Goal: Task Accomplishment & Management: Use online tool/utility

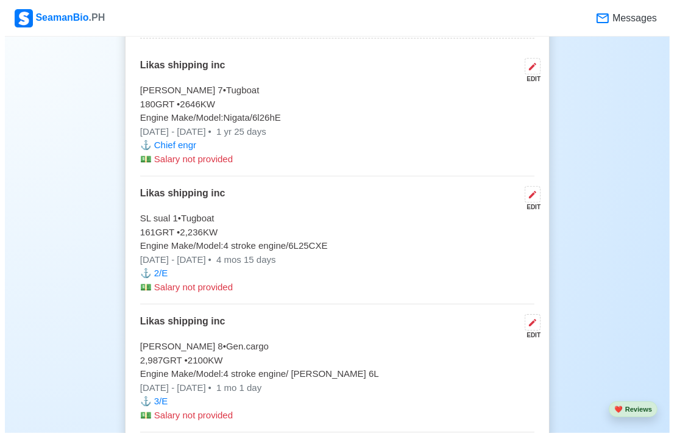
scroll to position [2621, 0]
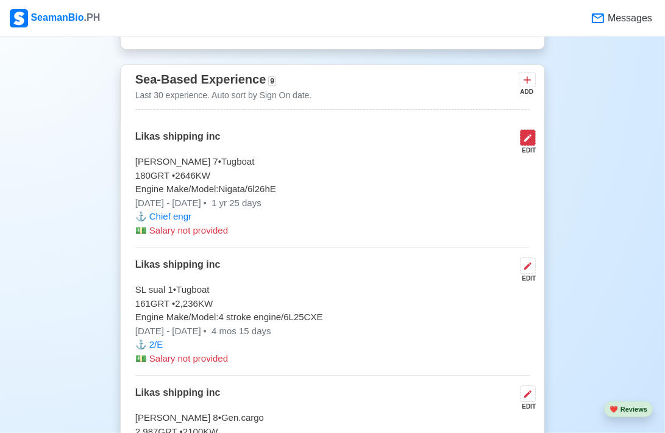
click at [527, 137] on icon at bounding box center [527, 137] width 7 height 7
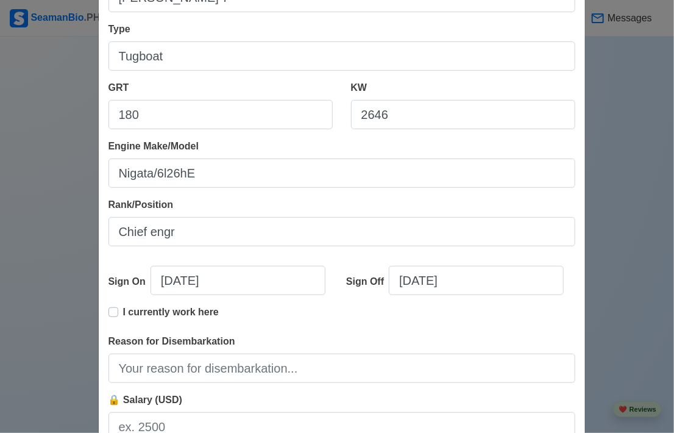
scroll to position [183, 0]
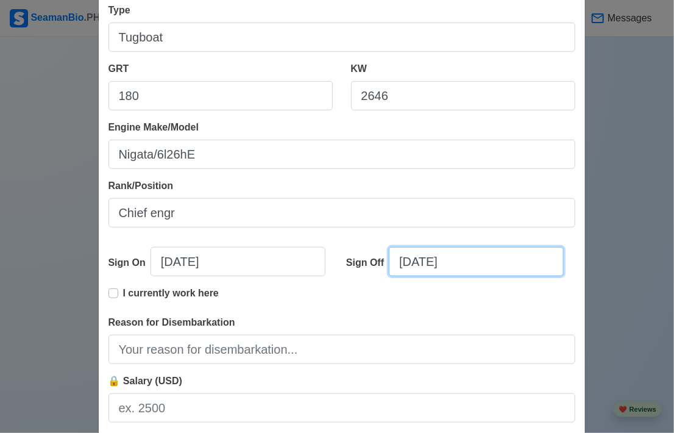
select select "****"
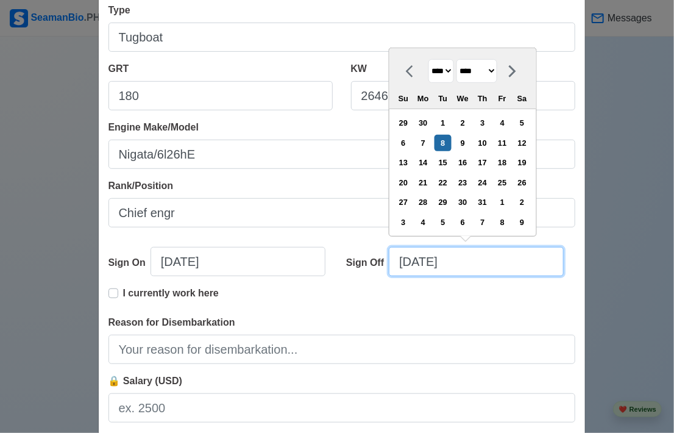
click at [407, 259] on input "[DATE]" at bounding box center [476, 261] width 175 height 29
type input "[DATE]"
select select "****"
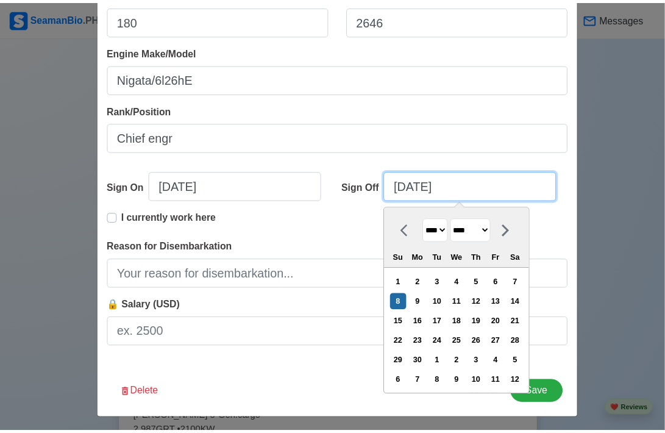
scroll to position [261, 0]
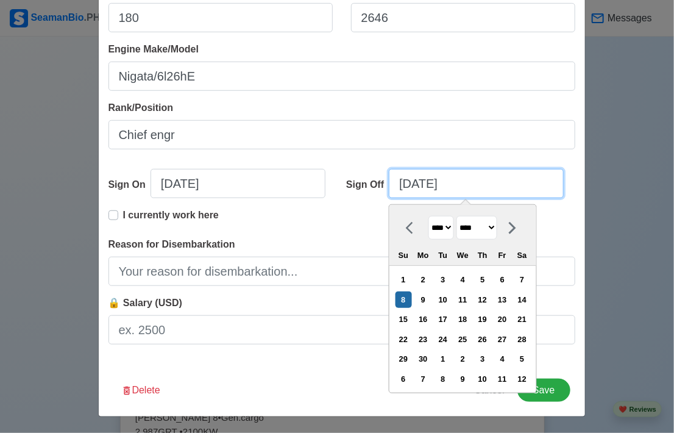
type input "[DATE]"
click at [643, 341] on div "Edit Experience Shipping Agency Likas shipping inc Vessel Name [PERSON_NAME] 7 …" at bounding box center [337, 216] width 674 height 433
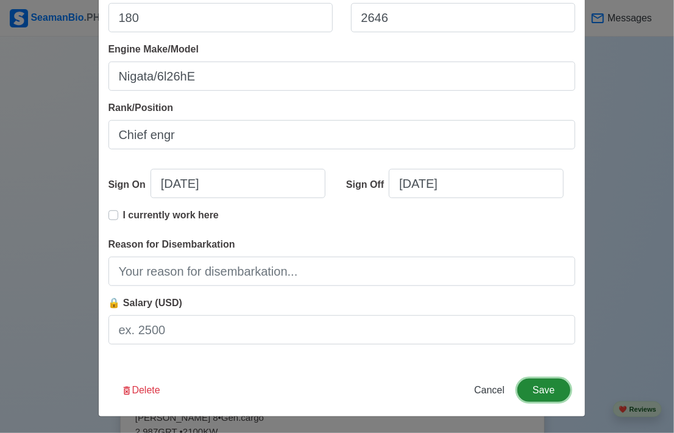
click at [531, 392] on button "Save" at bounding box center [543, 389] width 52 height 23
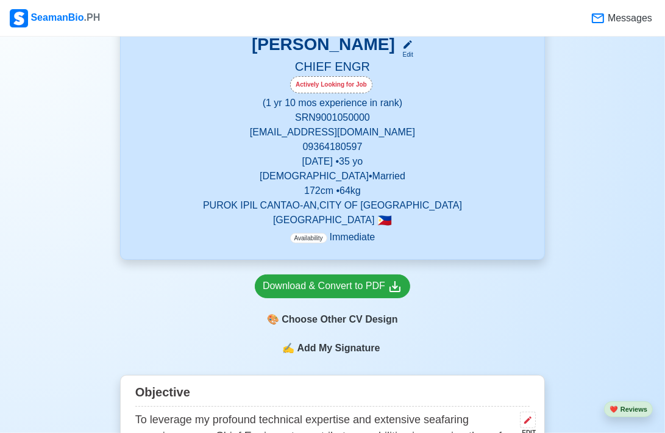
scroll to position [122, 0]
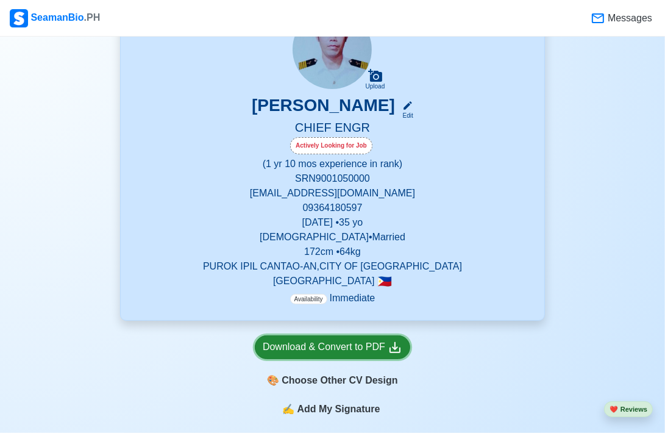
click at [349, 350] on div "Download & Convert to PDF" at bounding box center [333, 346] width 140 height 15
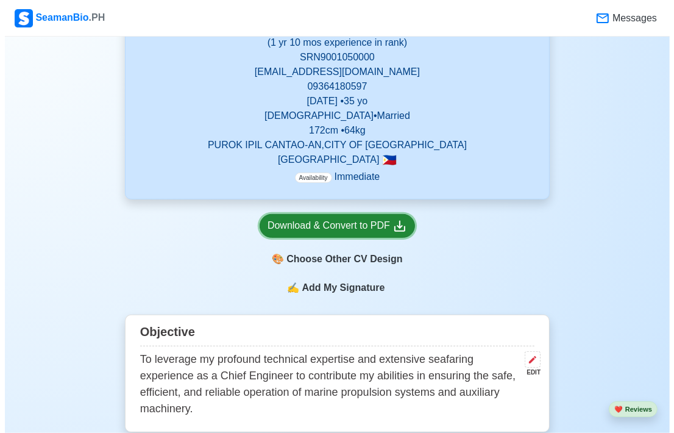
scroll to position [244, 0]
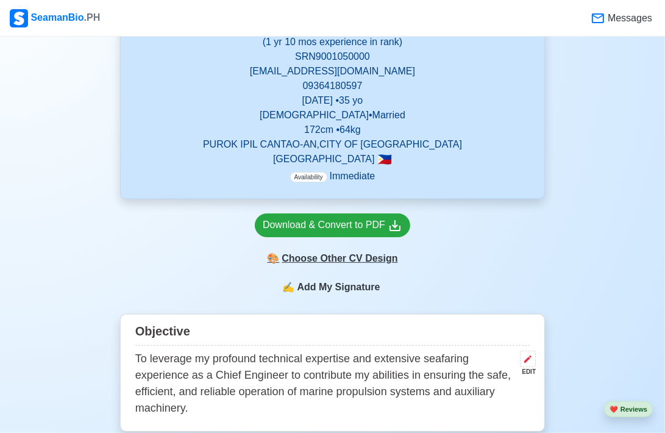
click at [339, 261] on div "🎨 Choose Other CV Design" at bounding box center [332, 258] width 155 height 23
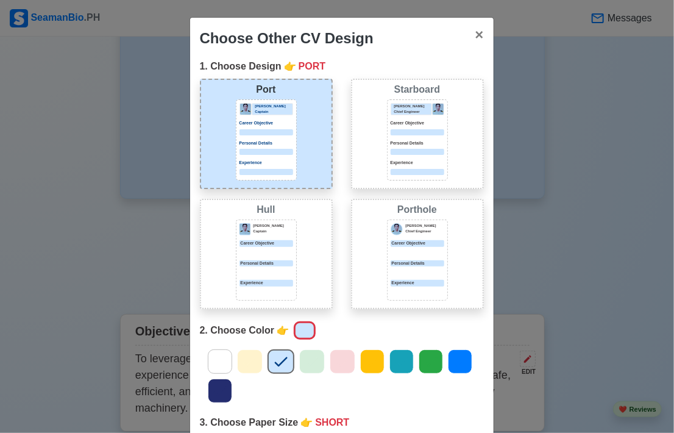
click at [396, 167] on div "Experience" at bounding box center [418, 167] width 54 height 15
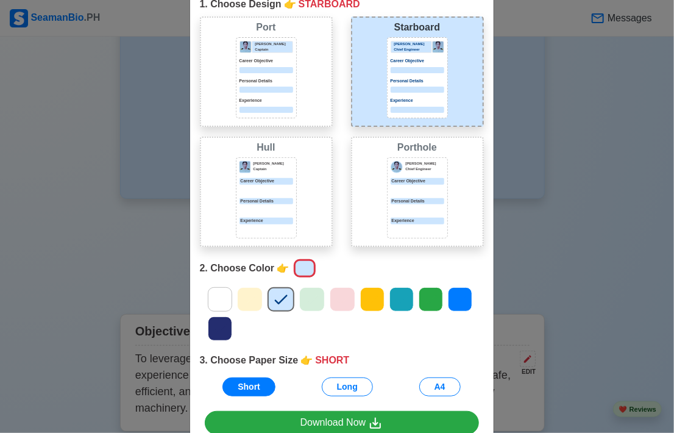
scroll to position [127, 0]
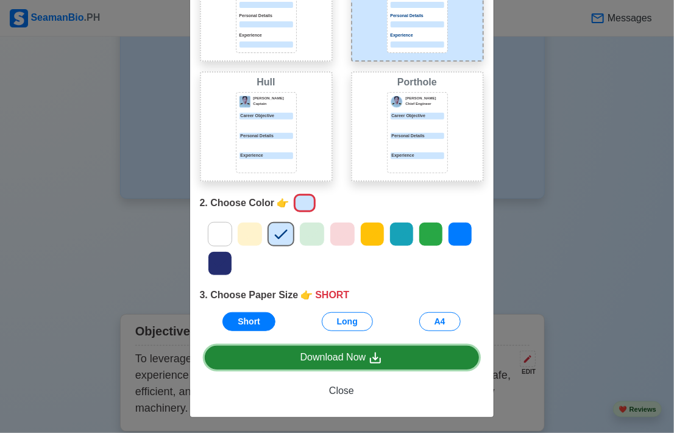
click at [341, 358] on div "Download Now" at bounding box center [341, 357] width 83 height 15
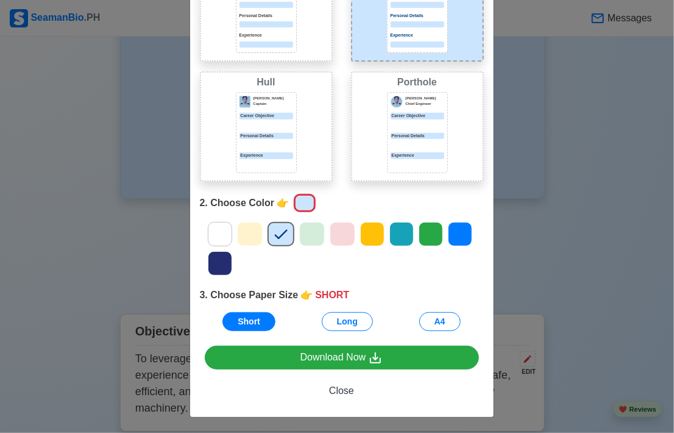
click at [271, 127] on div "[PERSON_NAME] Captain Career Objective Personal Details Experience" at bounding box center [266, 132] width 61 height 81
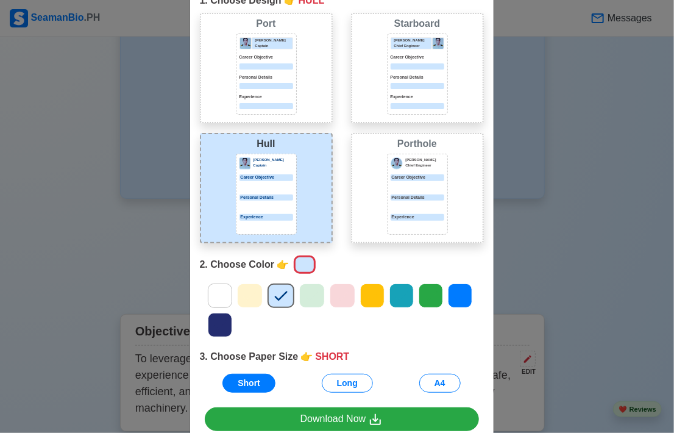
scroll to position [5, 0]
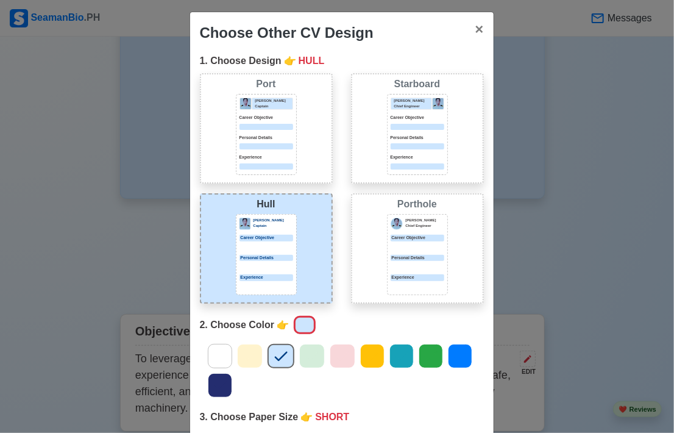
click at [402, 124] on div at bounding box center [418, 127] width 54 height 6
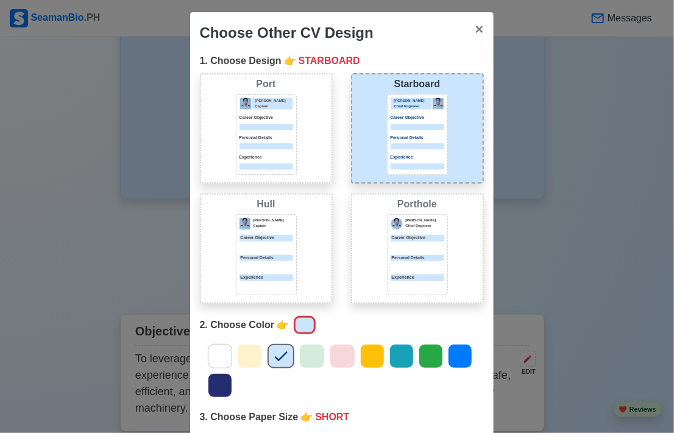
click at [393, 354] on icon at bounding box center [401, 356] width 18 height 18
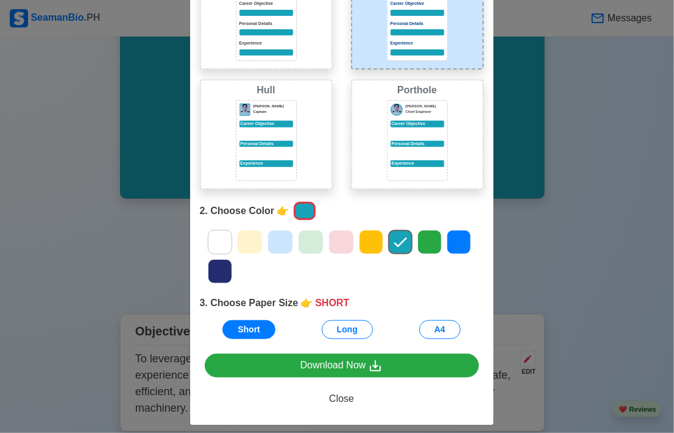
scroll to position [127, 0]
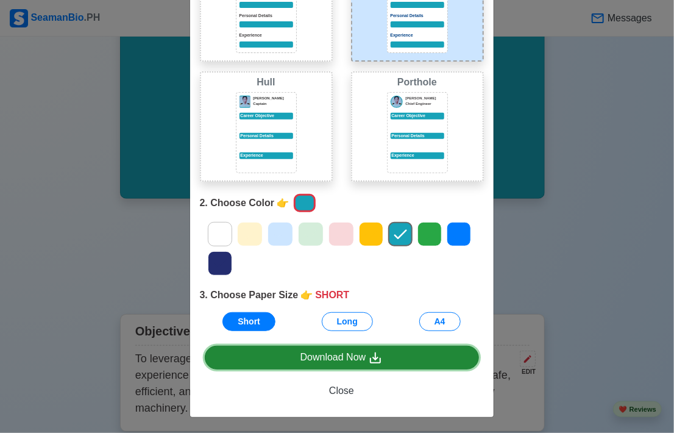
click at [325, 357] on div "Download Now" at bounding box center [341, 357] width 83 height 15
